Goal: Transaction & Acquisition: Purchase product/service

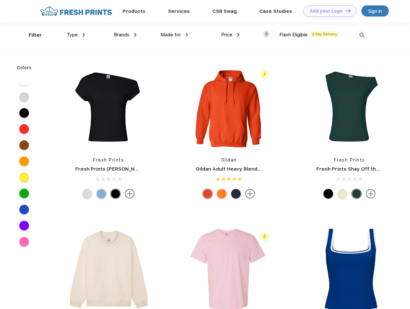
click at [328, 11] on link "Add your Logo Design Tool" at bounding box center [330, 10] width 53 height 11
click at [0, 0] on div "Design Tool" at bounding box center [0, 0] width 0 height 0
click at [345, 11] on link "Add your Logo Design Tool" at bounding box center [330, 10] width 53 height 11
click at [31, 35] on div "Filter" at bounding box center [35, 35] width 13 height 7
click at [76, 35] on span "Type" at bounding box center [72, 35] width 11 height 6
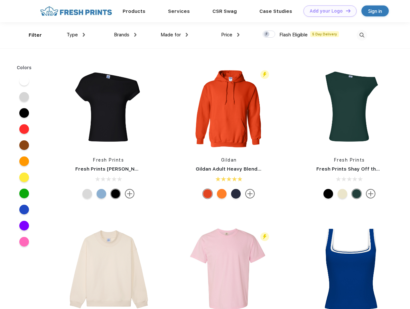
click at [125, 35] on span "Brands" at bounding box center [121, 35] width 15 height 6
click at [175, 35] on span "Made for" at bounding box center [171, 35] width 20 height 6
click at [231, 35] on span "Price" at bounding box center [226, 35] width 11 height 6
click at [269, 34] on div at bounding box center [269, 34] width 13 height 7
click at [267, 34] on input "checkbox" at bounding box center [265, 32] width 4 height 4
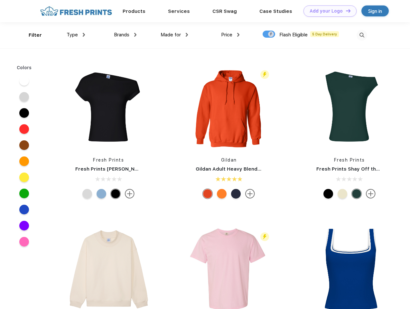
click at [362, 35] on img at bounding box center [362, 35] width 11 height 11
